Goal: Information Seeking & Learning: Learn about a topic

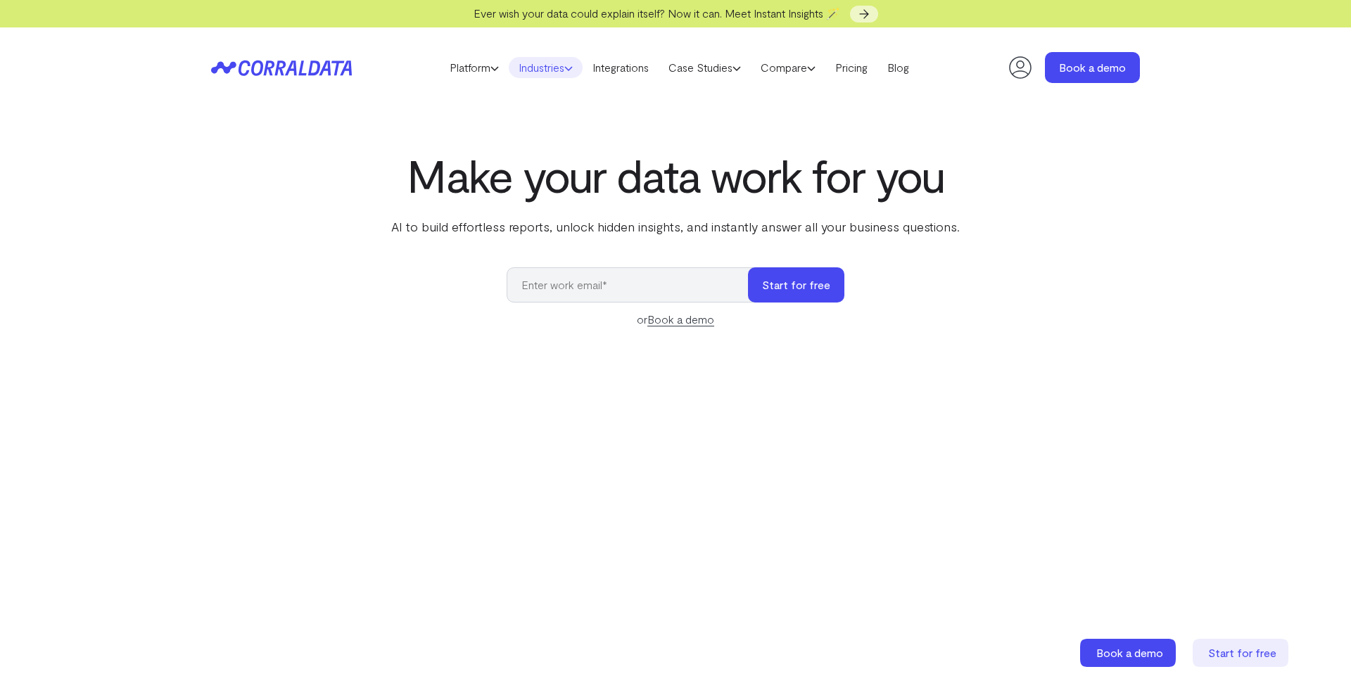
click at [544, 72] on link "Industries" at bounding box center [546, 67] width 74 height 21
click at [527, 69] on link "Industries" at bounding box center [546, 67] width 74 height 21
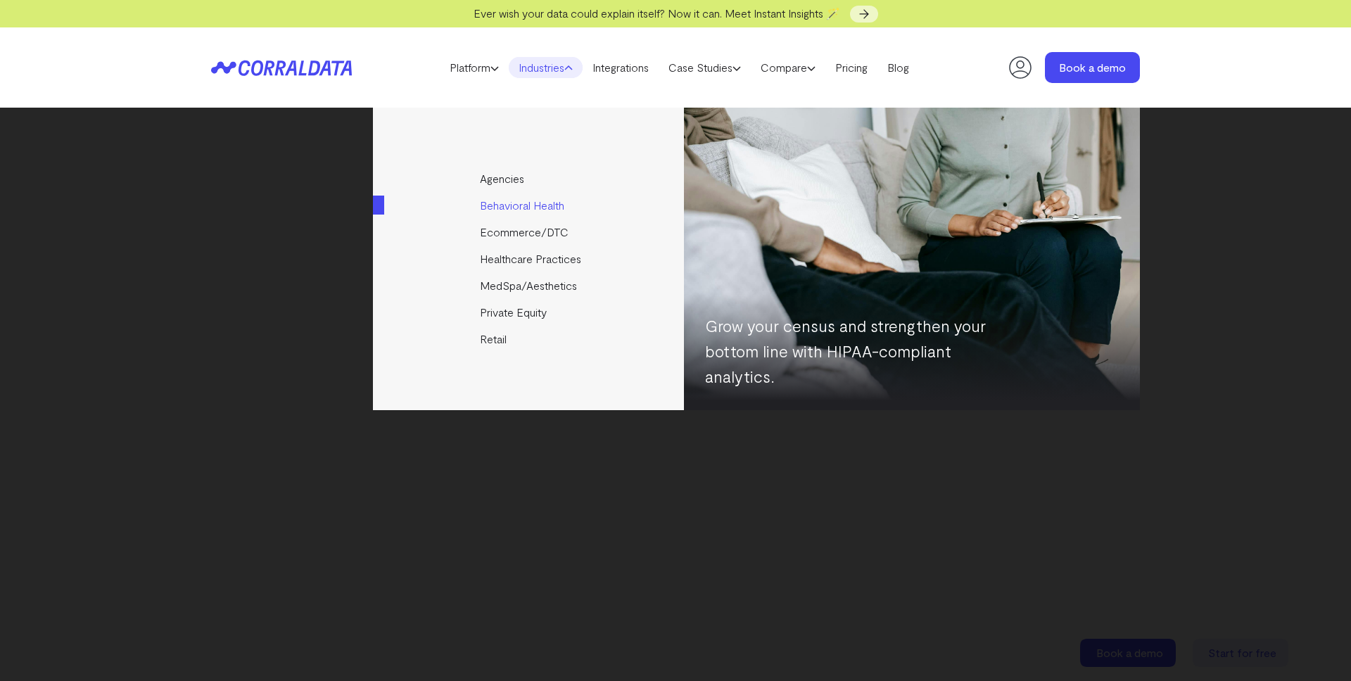
click at [519, 205] on link "Behavioral Health" at bounding box center [529, 205] width 313 height 27
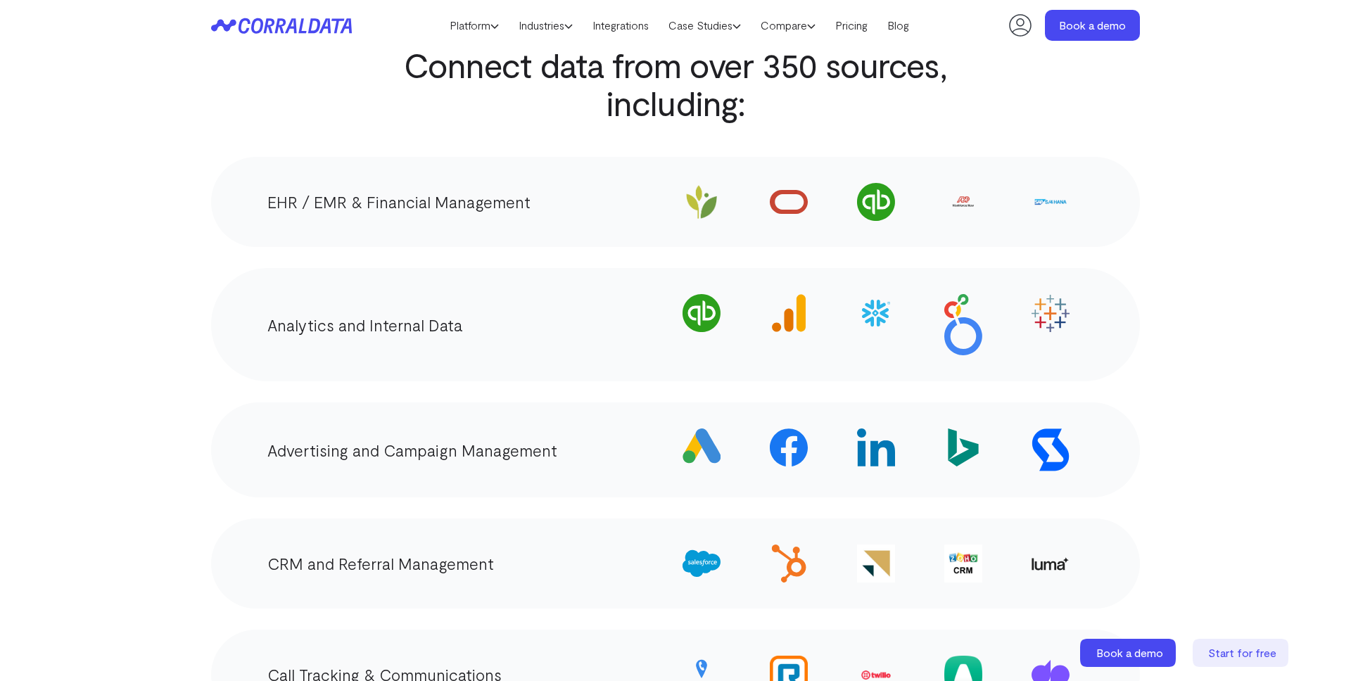
scroll to position [2327, 0]
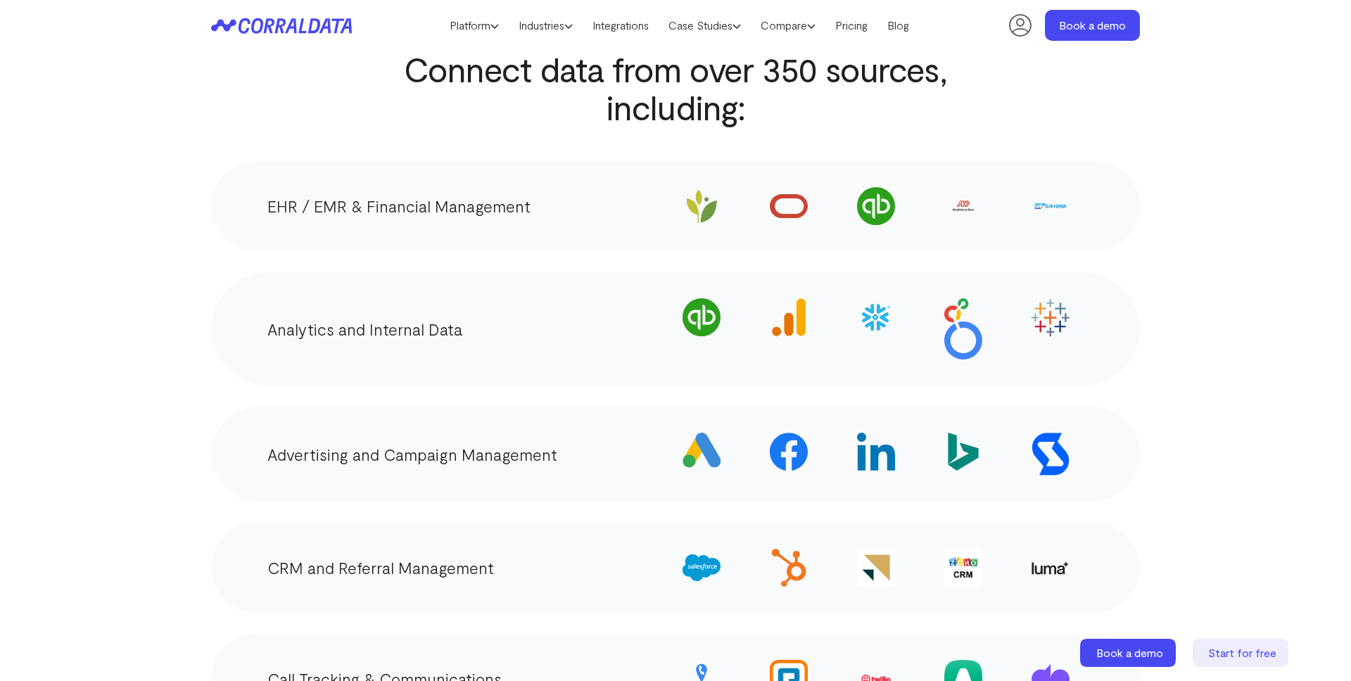
click at [703, 201] on img at bounding box center [702, 206] width 38 height 38
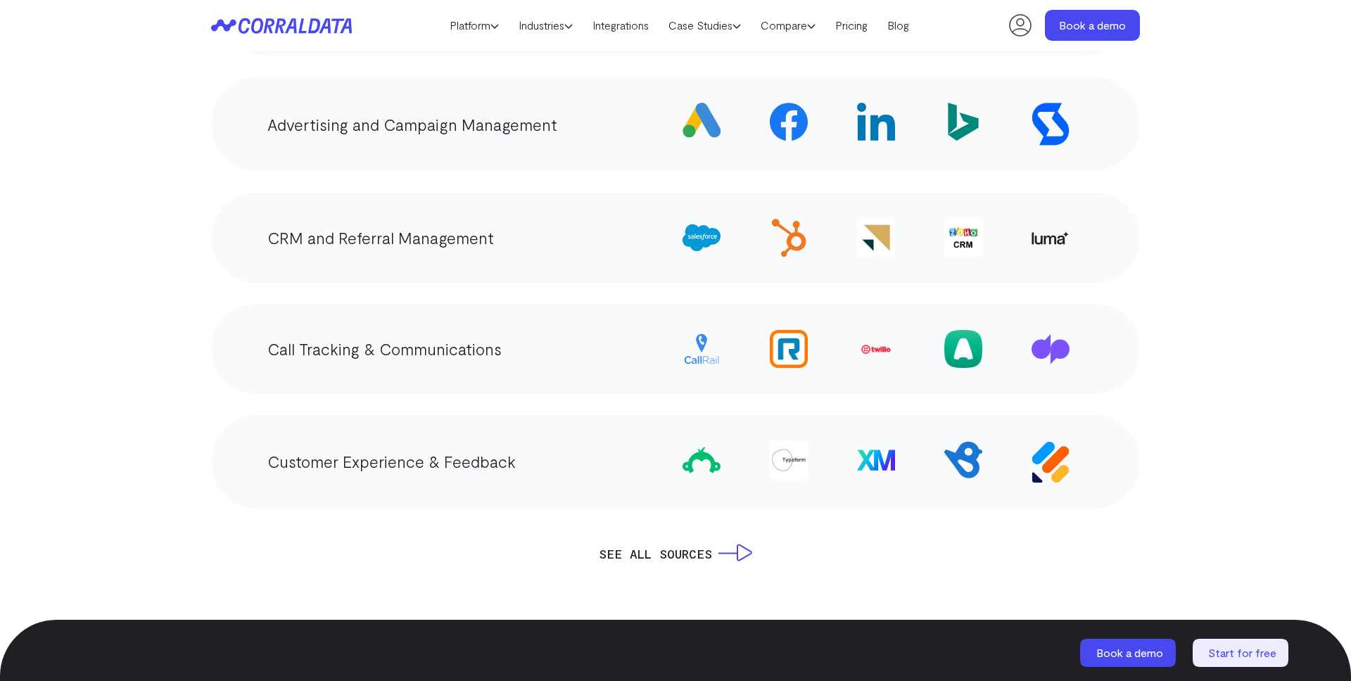
scroll to position [2656, 0]
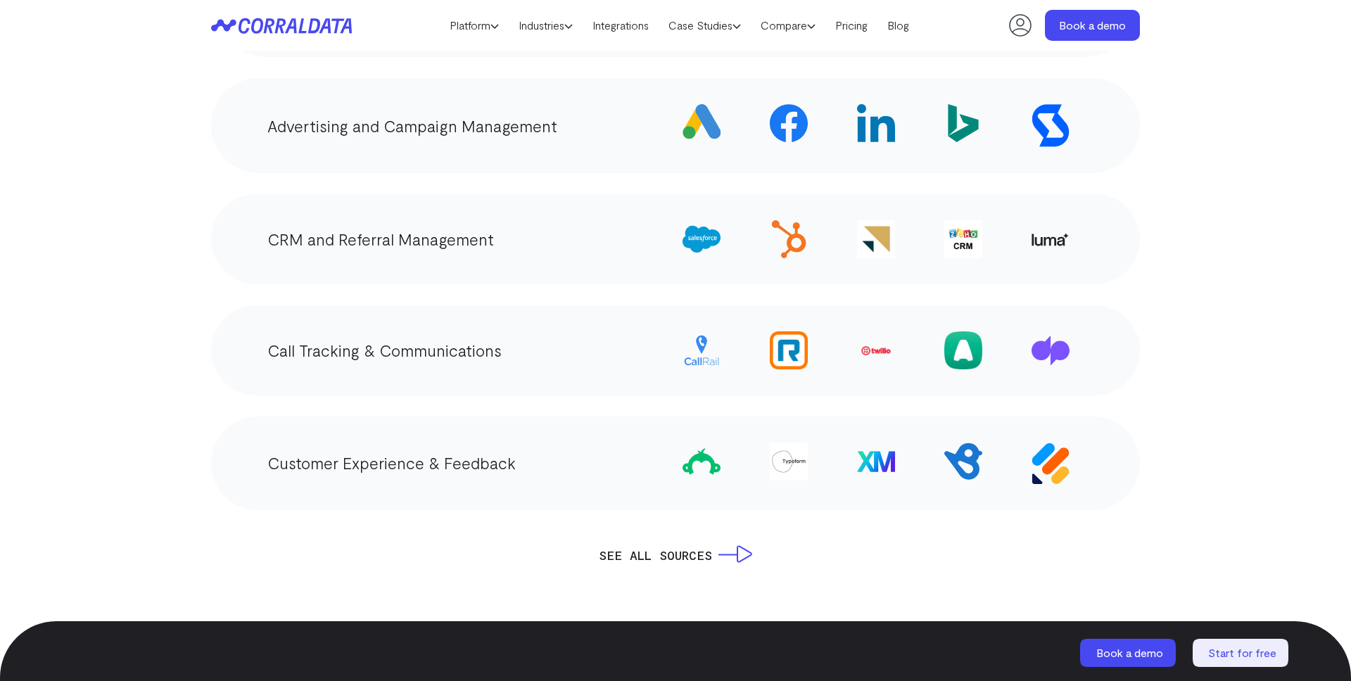
click at [1046, 241] on img at bounding box center [1051, 239] width 38 height 14
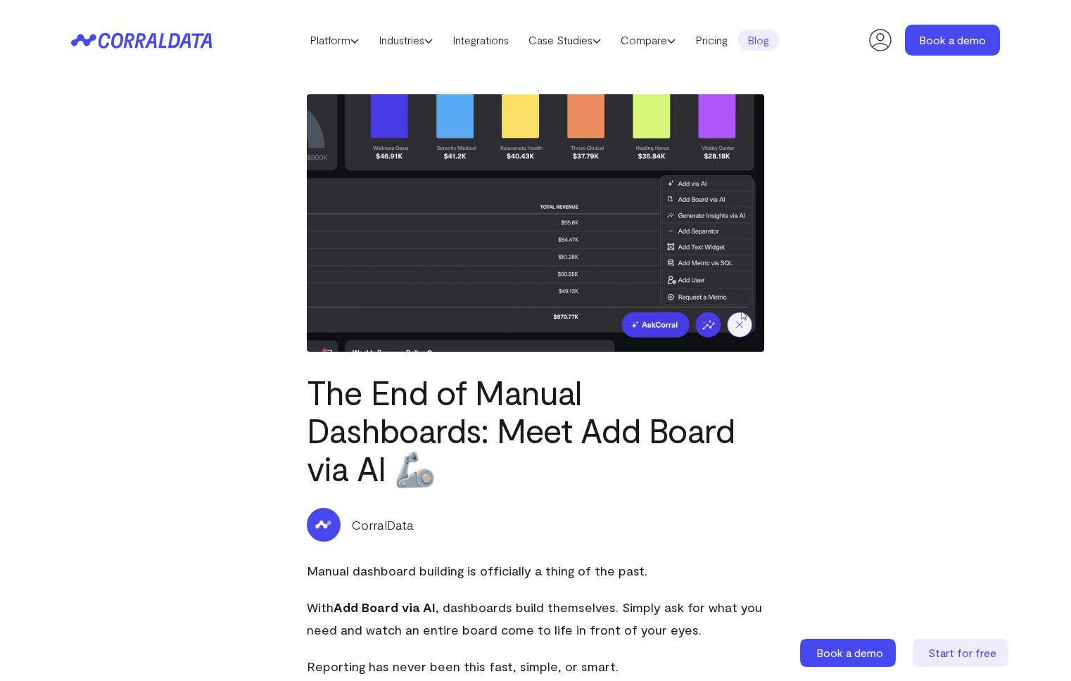
drag, startPoint x: 225, startPoint y: 392, endPoint x: 361, endPoint y: 89, distance: 332.3
